Goal: Information Seeking & Learning: Learn about a topic

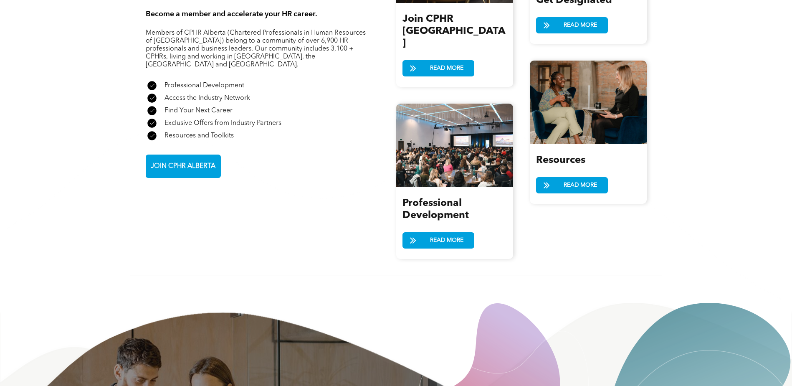
scroll to position [1015, 0]
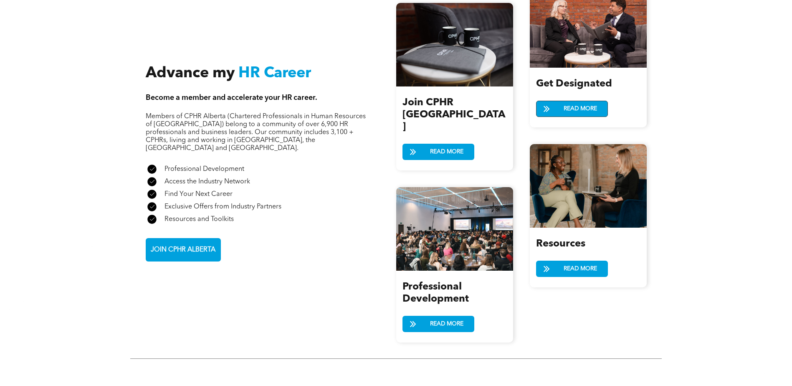
click at [583, 101] on span "READ MORE" at bounding box center [580, 108] width 39 height 15
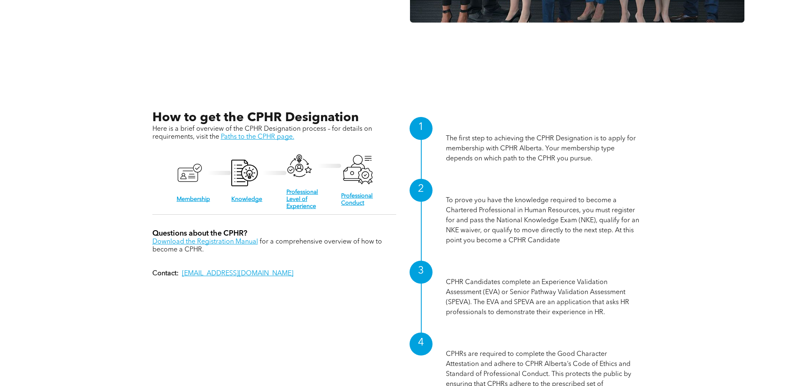
scroll to position [934, 0]
